Goal: Transaction & Acquisition: Purchase product/service

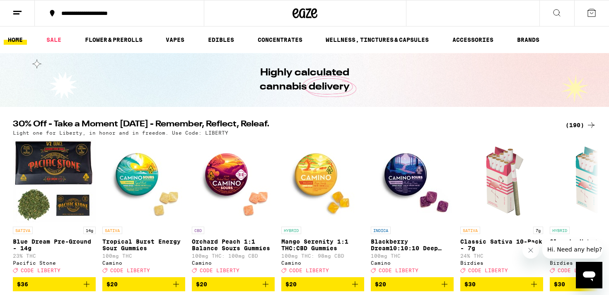
click at [17, 16] on icon at bounding box center [17, 13] width 10 height 10
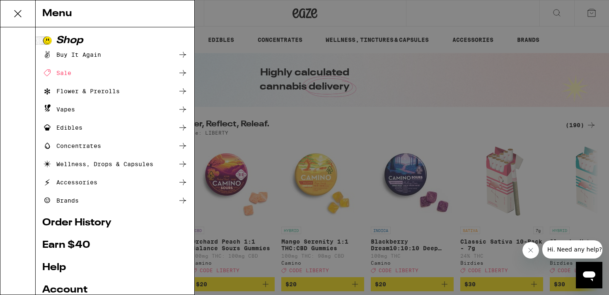
scroll to position [30, 0]
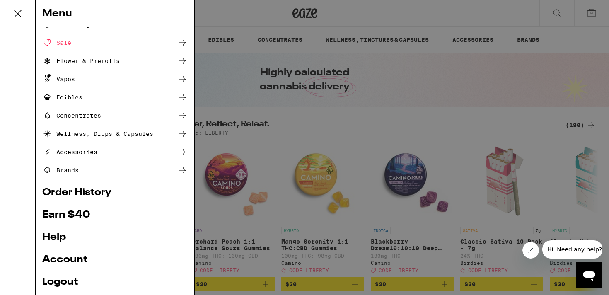
click at [69, 259] on link "Account" at bounding box center [114, 260] width 145 height 10
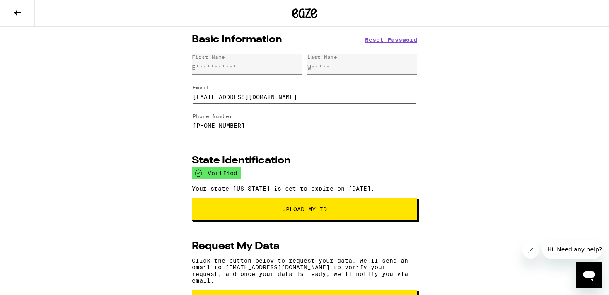
click at [19, 16] on icon at bounding box center [17, 13] width 10 height 10
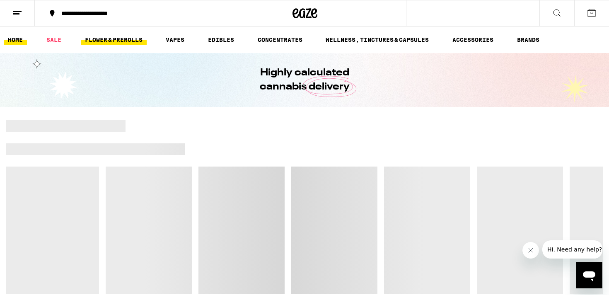
click at [123, 39] on link "FLOWER & PREROLLS" at bounding box center [114, 40] width 66 height 10
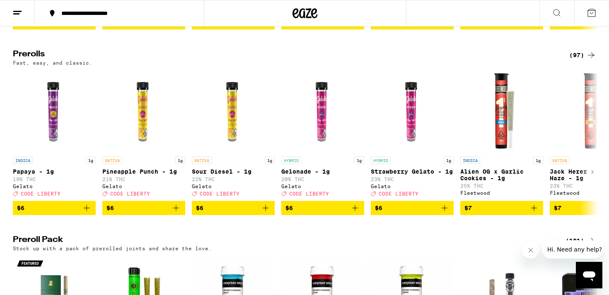
scroll to position [445, 0]
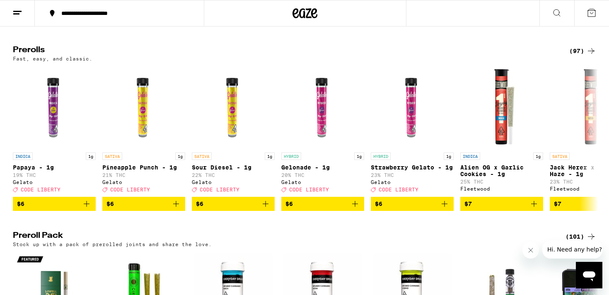
click at [581, 56] on div "(97)" at bounding box center [582, 51] width 27 height 10
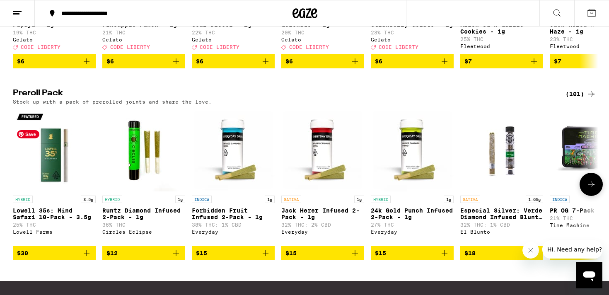
scroll to position [600, 0]
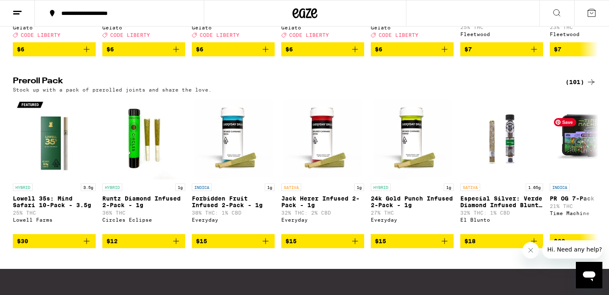
click at [582, 87] on div "(101)" at bounding box center [580, 82] width 31 height 10
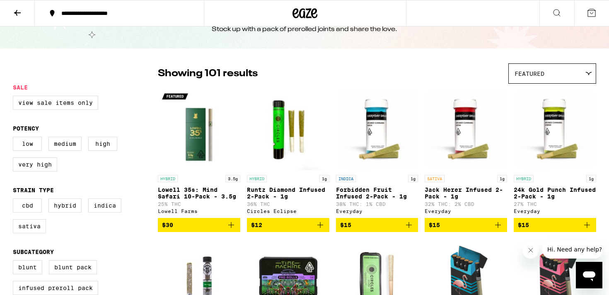
scroll to position [38, 0]
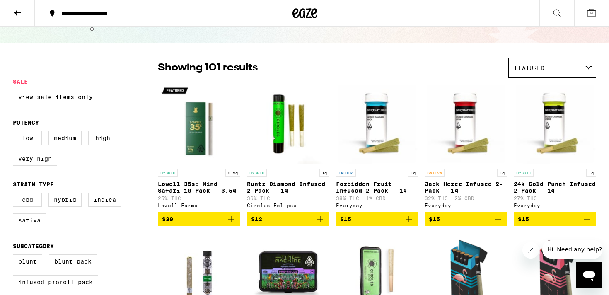
click at [234, 222] on icon "Add to bag" at bounding box center [231, 219] width 10 height 10
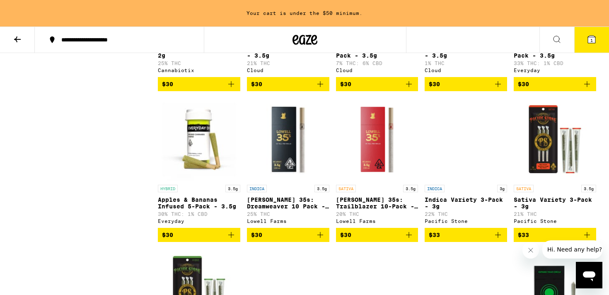
scroll to position [659, 0]
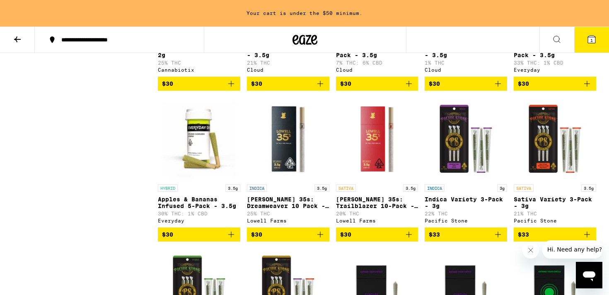
click at [320, 239] on icon "Add to bag" at bounding box center [320, 234] width 10 height 10
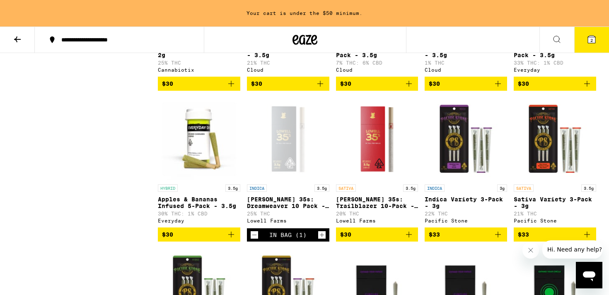
scroll to position [633, 0]
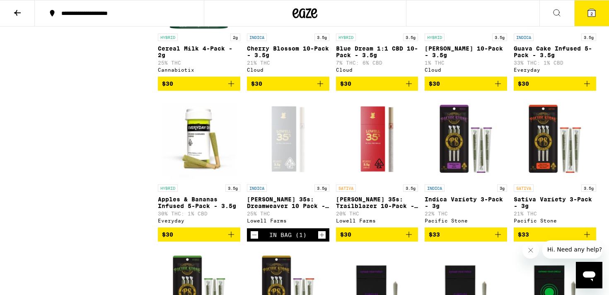
click at [407, 237] on icon "Add to bag" at bounding box center [409, 235] width 6 height 6
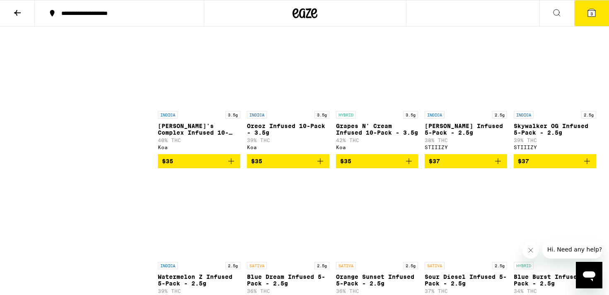
scroll to position [0, 0]
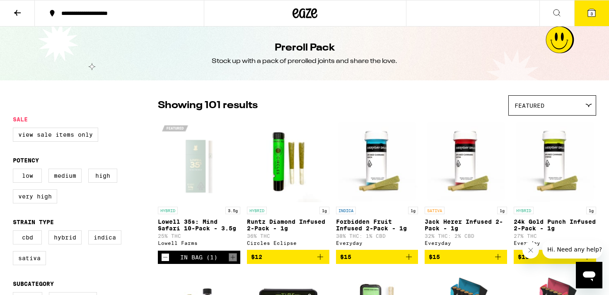
click at [23, 15] on button at bounding box center [17, 13] width 35 height 26
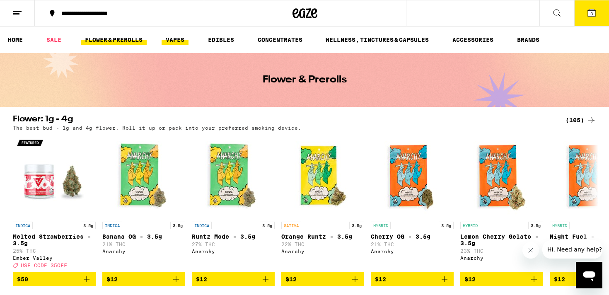
click at [168, 43] on link "VAPES" at bounding box center [175, 40] width 27 height 10
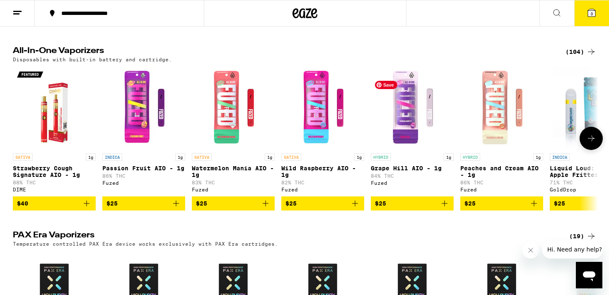
scroll to position [441, 0]
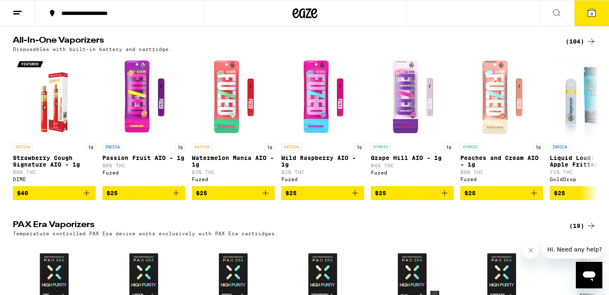
click at [571, 46] on div "(104)" at bounding box center [580, 41] width 31 height 10
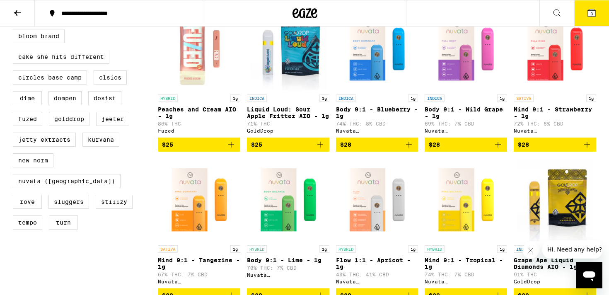
scroll to position [265, 0]
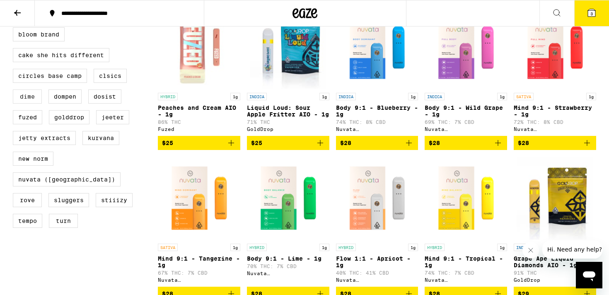
click at [25, 104] on label "DIME" at bounding box center [27, 96] width 29 height 14
click at [15, 29] on input "DIME" at bounding box center [14, 29] width 0 height 0
checkbox input "true"
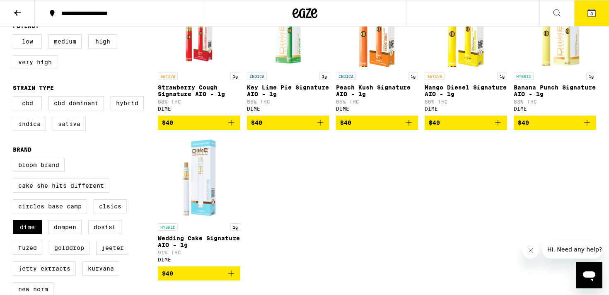
scroll to position [138, 0]
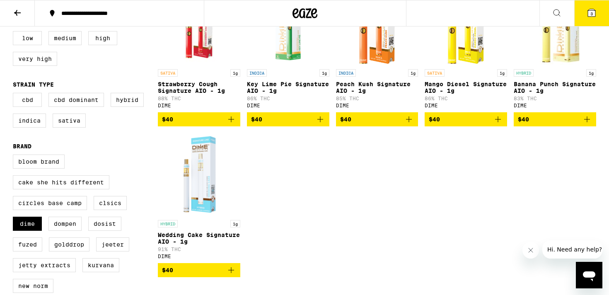
click at [584, 124] on icon "Add to bag" at bounding box center [587, 119] width 10 height 10
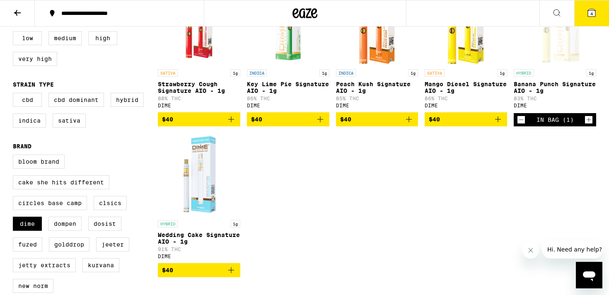
click at [592, 8] on icon at bounding box center [592, 13] width 10 height 10
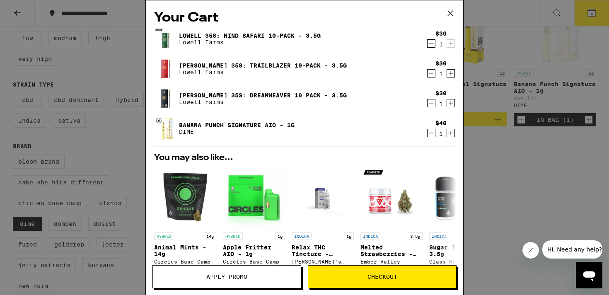
click at [379, 280] on button "Checkout" at bounding box center [382, 276] width 149 height 23
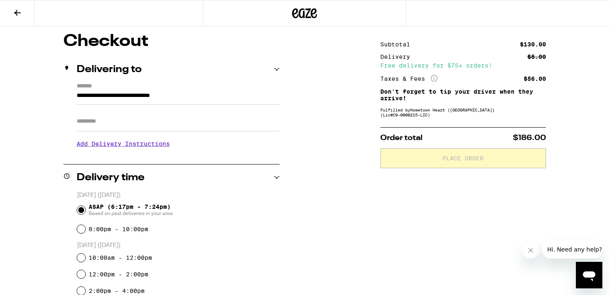
scroll to position [82, 0]
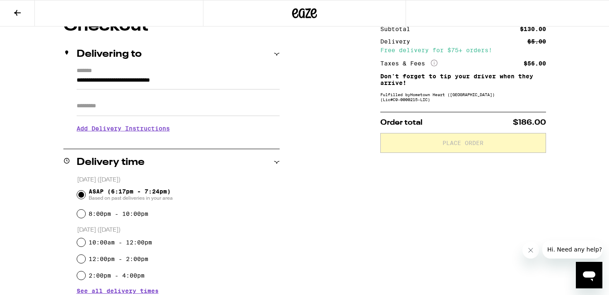
click at [160, 136] on h3 "Add Delivery Instructions" at bounding box center [178, 128] width 203 height 19
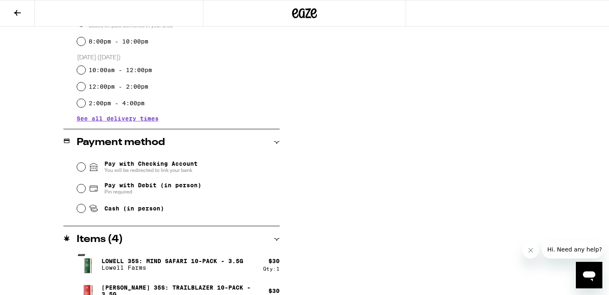
scroll to position [349, 0]
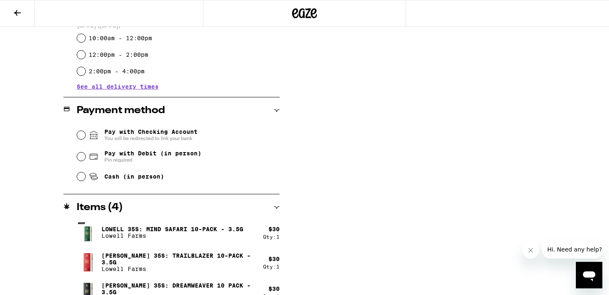
click at [124, 139] on span "You will be redirected to link your bank" at bounding box center [150, 138] width 93 height 7
click at [85, 139] on input "Pay with Checking Account You will be redirected to link your bank" at bounding box center [81, 135] width 8 height 8
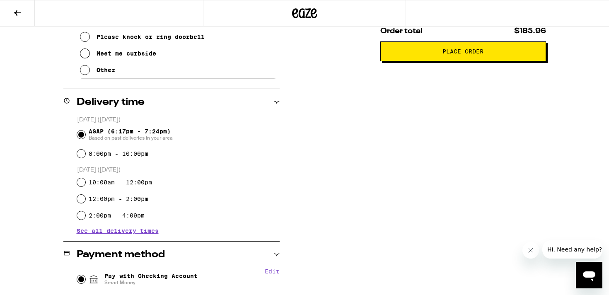
scroll to position [0, 0]
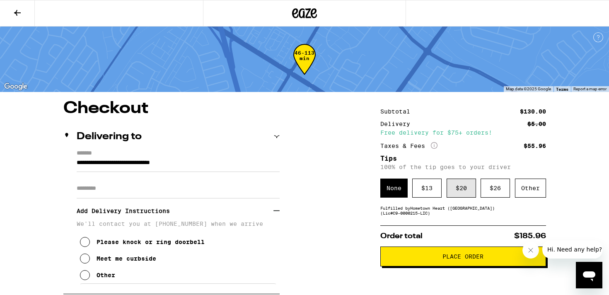
click at [467, 196] on div "$ 20" at bounding box center [461, 188] width 29 height 19
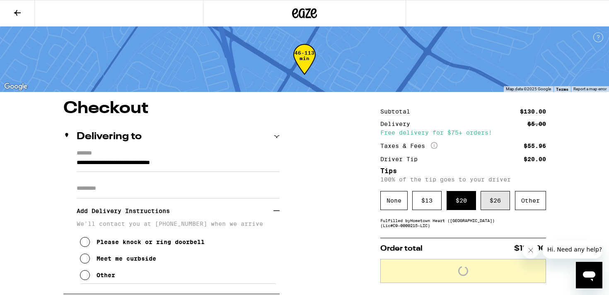
click at [495, 207] on div "$ 26" at bounding box center [494, 200] width 29 height 19
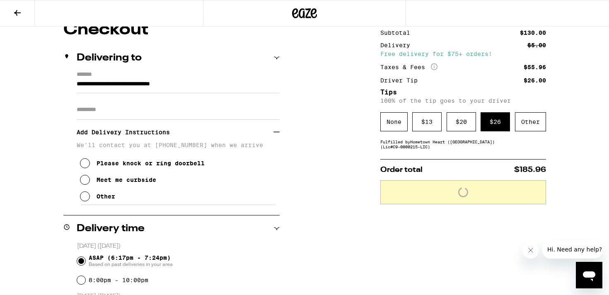
scroll to position [80, 0]
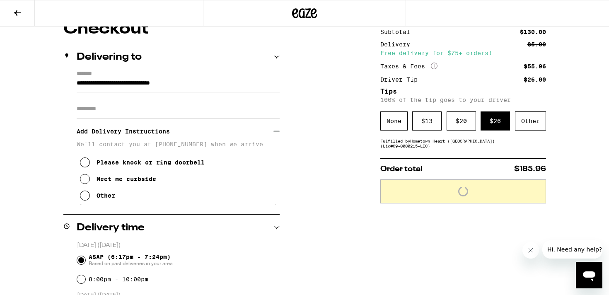
click at [145, 133] on h3 "Add Delivery Instructions" at bounding box center [175, 131] width 197 height 19
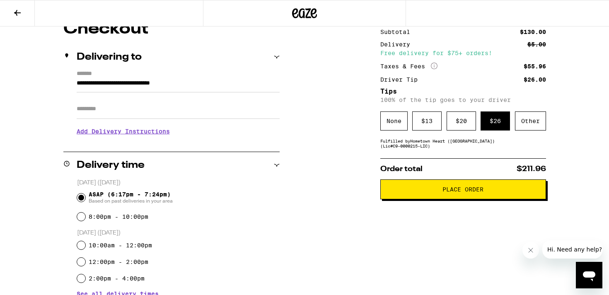
click at [113, 106] on input "Apt/Suite" at bounding box center [178, 109] width 203 height 20
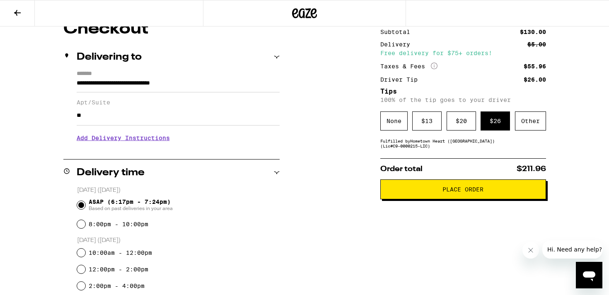
type input "**"
click at [132, 143] on h3 "Add Delivery Instructions" at bounding box center [178, 137] width 203 height 19
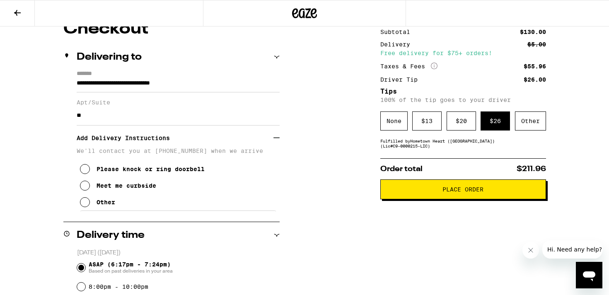
click at [113, 189] on div "Meet me curbside" at bounding box center [127, 185] width 60 height 7
click at [102, 205] on div "Other" at bounding box center [106, 202] width 19 height 7
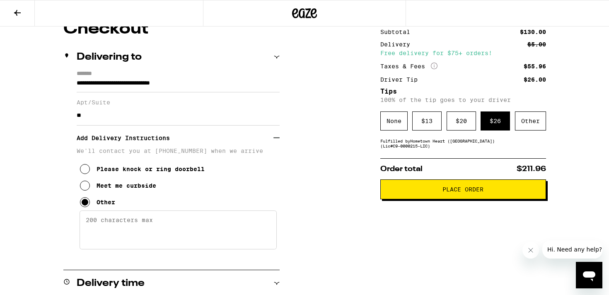
click at [126, 226] on textarea "Enter any other delivery instructions you want driver to know" at bounding box center [178, 229] width 197 height 39
type textarea "P"
type textarea "I"
click at [146, 227] on textarea "Please use the keypad at the Paseo Padre" at bounding box center [178, 229] width 197 height 39
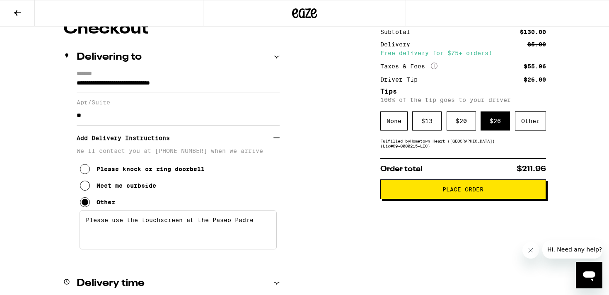
click at [265, 229] on textarea "Please use the touchscreen at the Paseo Padre" at bounding box center [178, 229] width 197 height 39
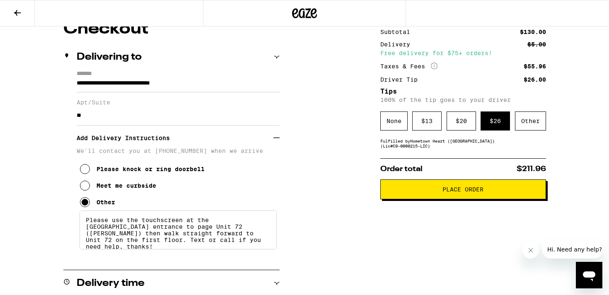
type textarea "Please use the touchscreen at the [GEOGRAPHIC_DATA] entrance to page Unit 72 ([…"
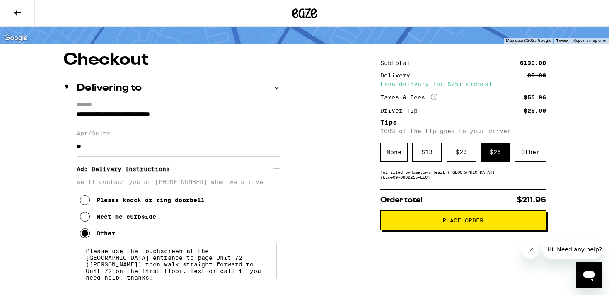
scroll to position [50, 0]
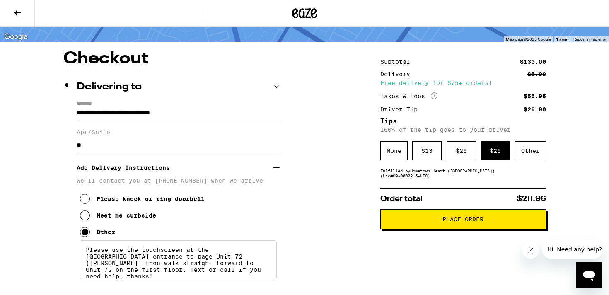
click at [437, 225] on button "Place Order" at bounding box center [463, 219] width 166 height 20
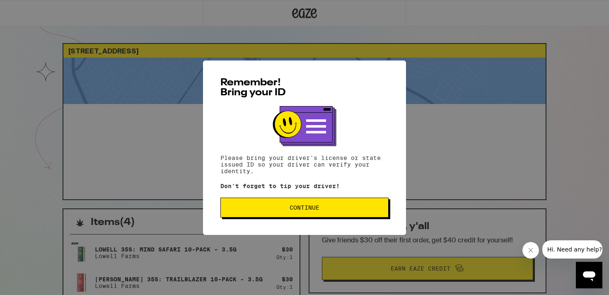
click at [376, 213] on button "Continue" at bounding box center [304, 208] width 168 height 20
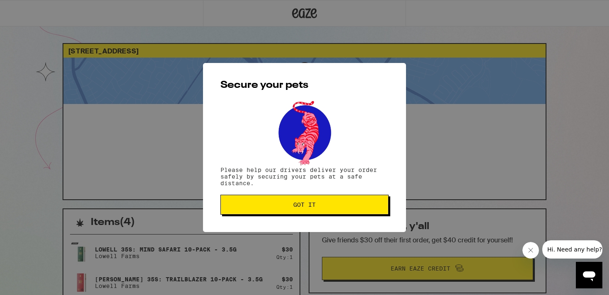
click at [351, 208] on span "Got it" at bounding box center [304, 205] width 154 height 6
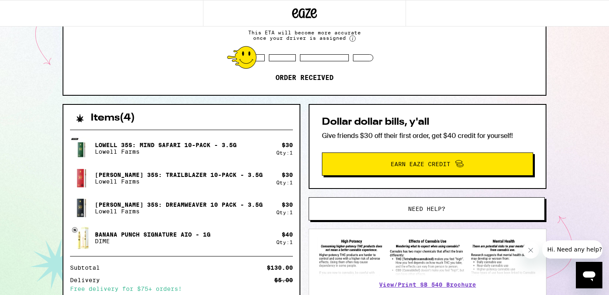
scroll to position [105, 0]
